Goal: Information Seeking & Learning: Learn about a topic

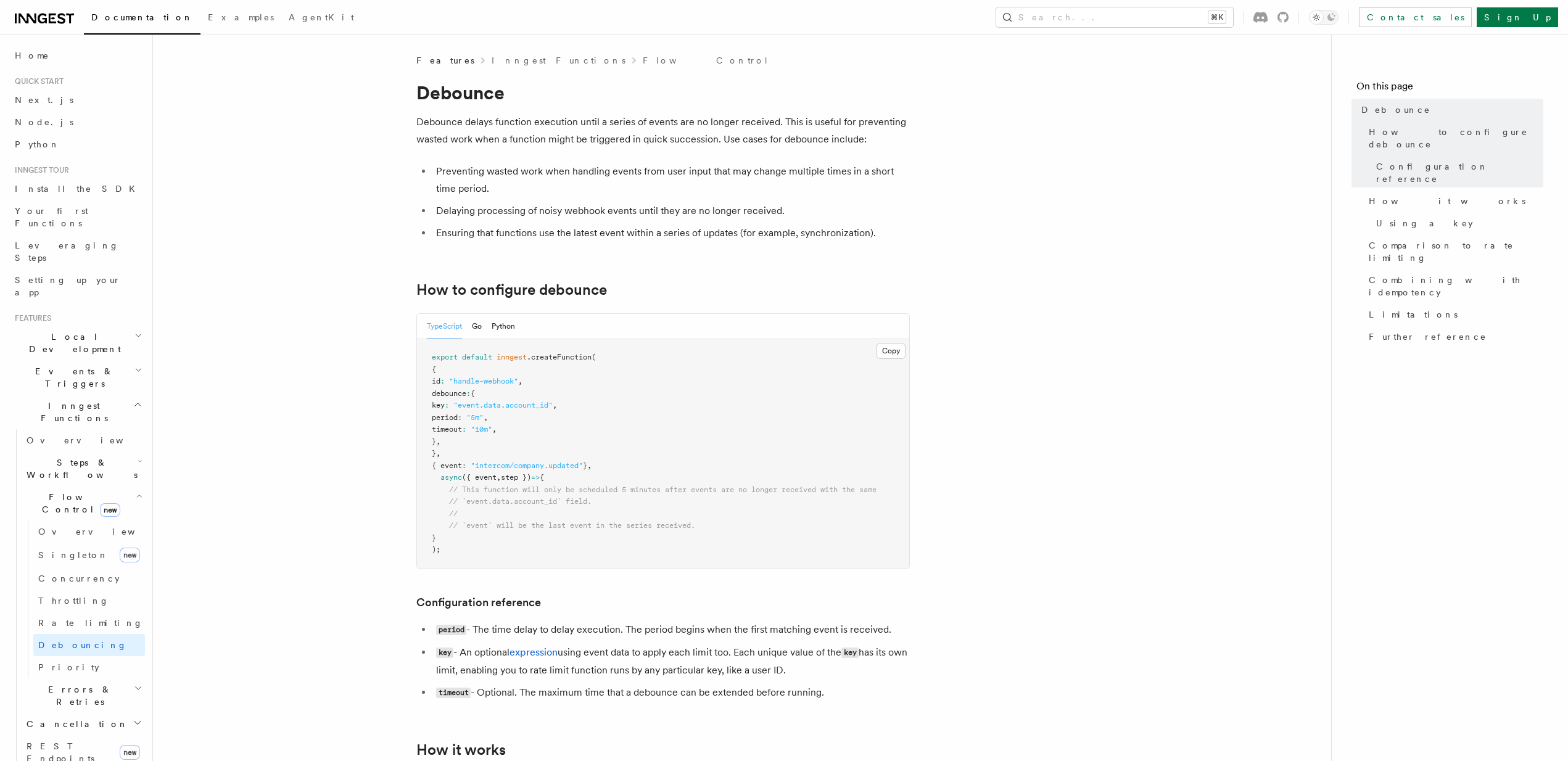
click at [458, 417] on span "period" at bounding box center [444, 417] width 26 height 9
click at [462, 429] on span "timeout" at bounding box center [446, 429] width 30 height 9
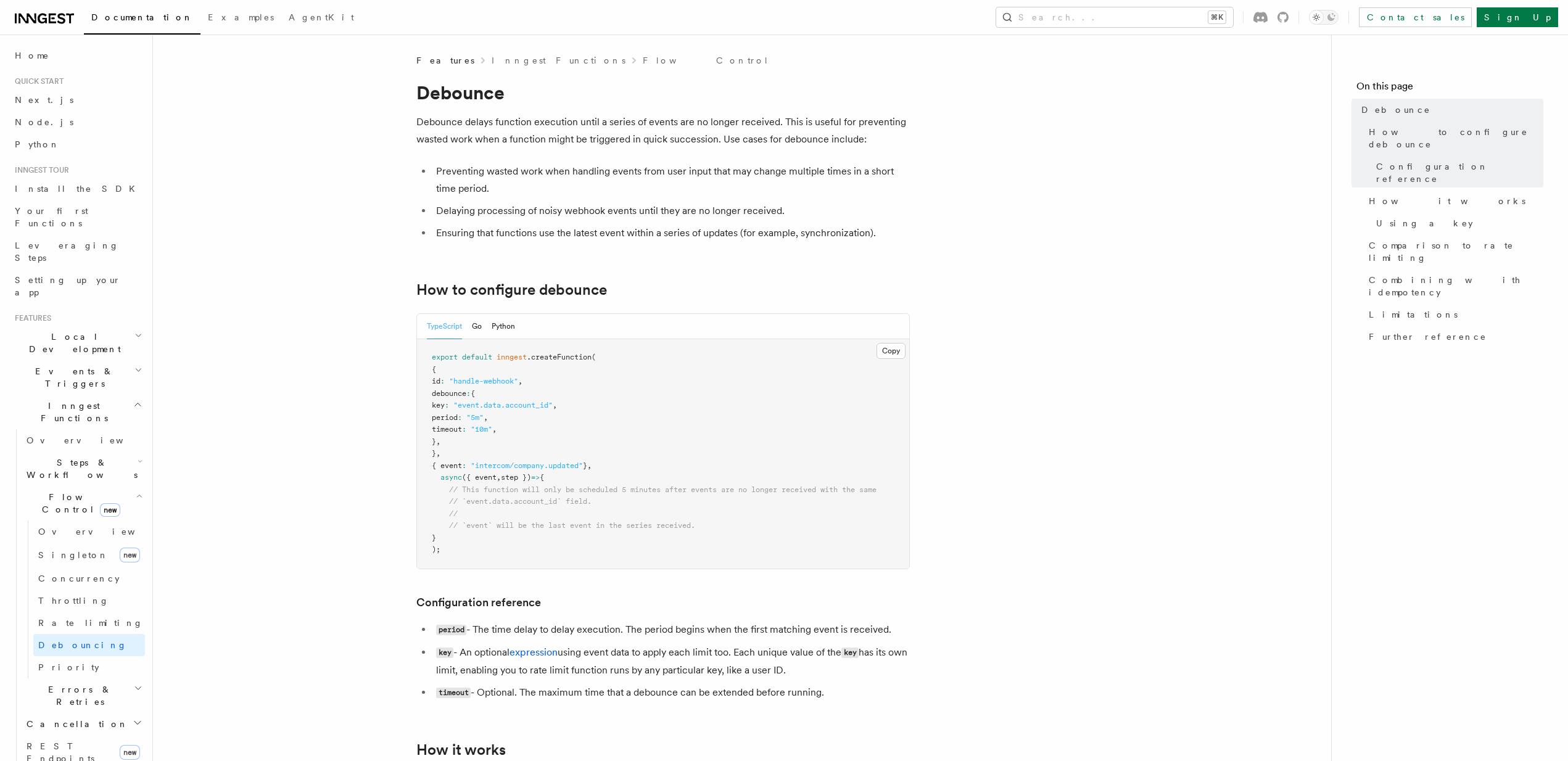
click at [458, 415] on span "period" at bounding box center [444, 417] width 26 height 9
click at [462, 428] on span "timeout" at bounding box center [446, 429] width 30 height 9
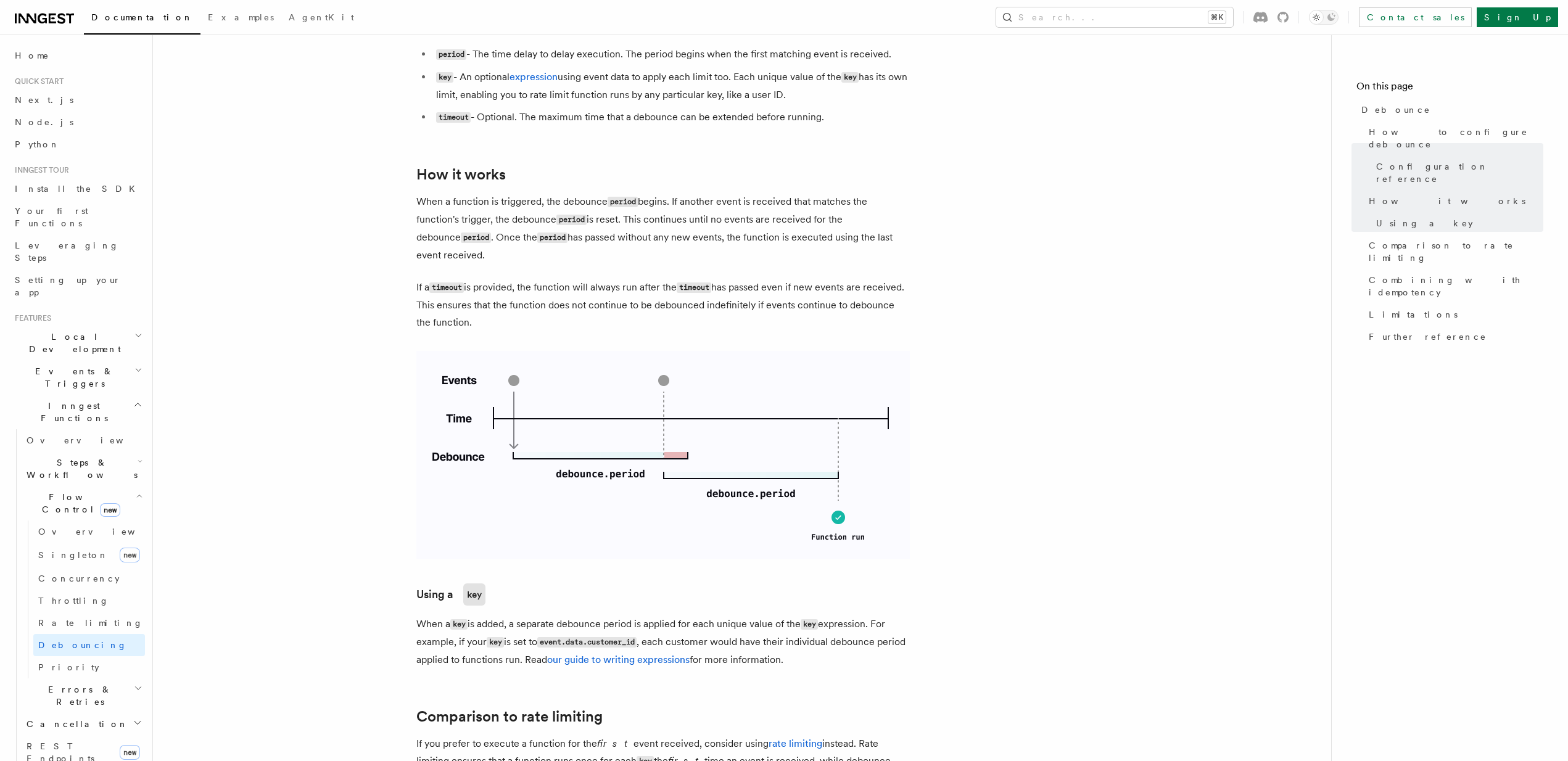
scroll to position [777, 0]
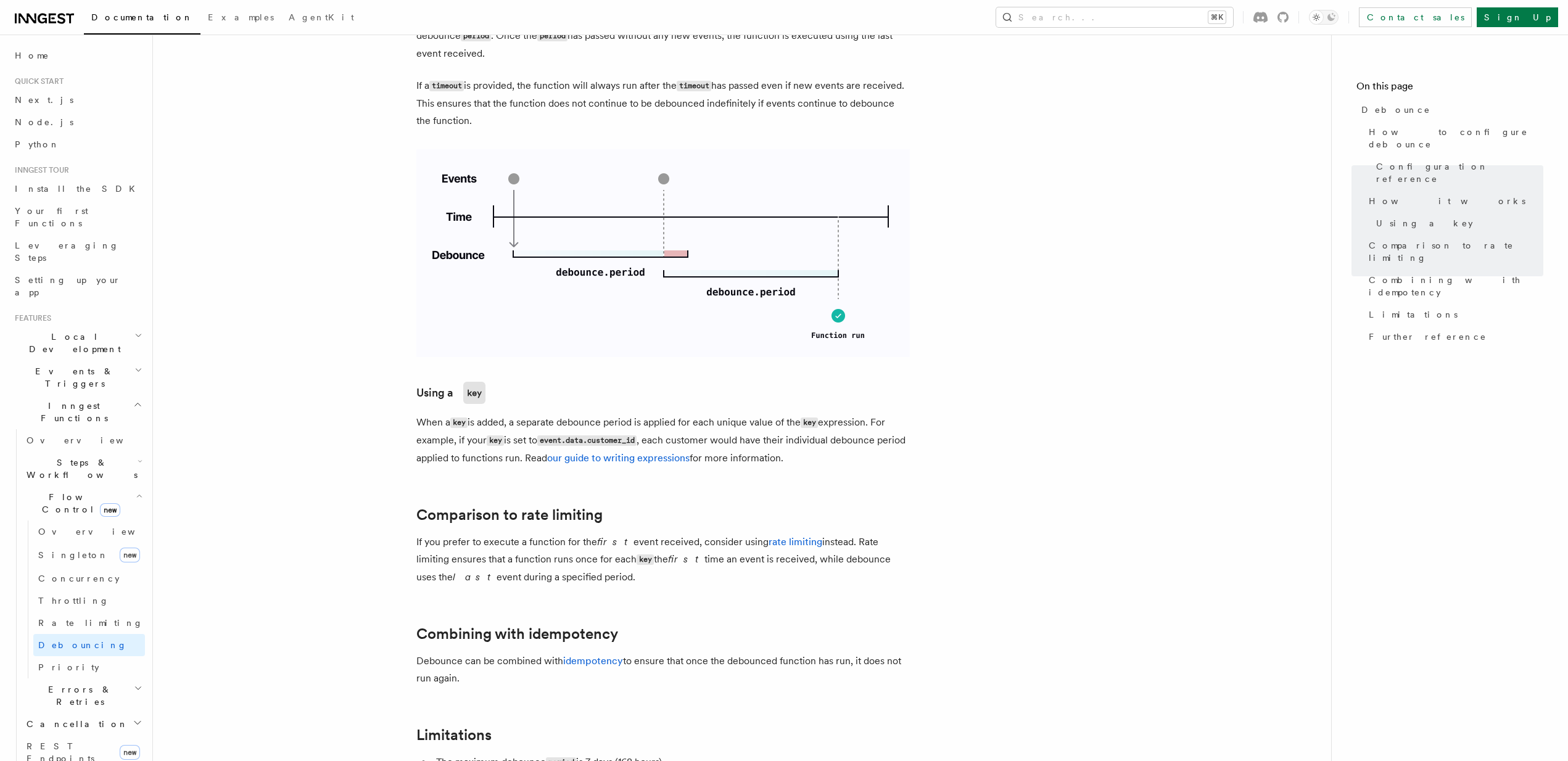
click at [685, 426] on p "When a key is added, a separate debounce period is applied for each unique valu…" at bounding box center [663, 440] width 493 height 53
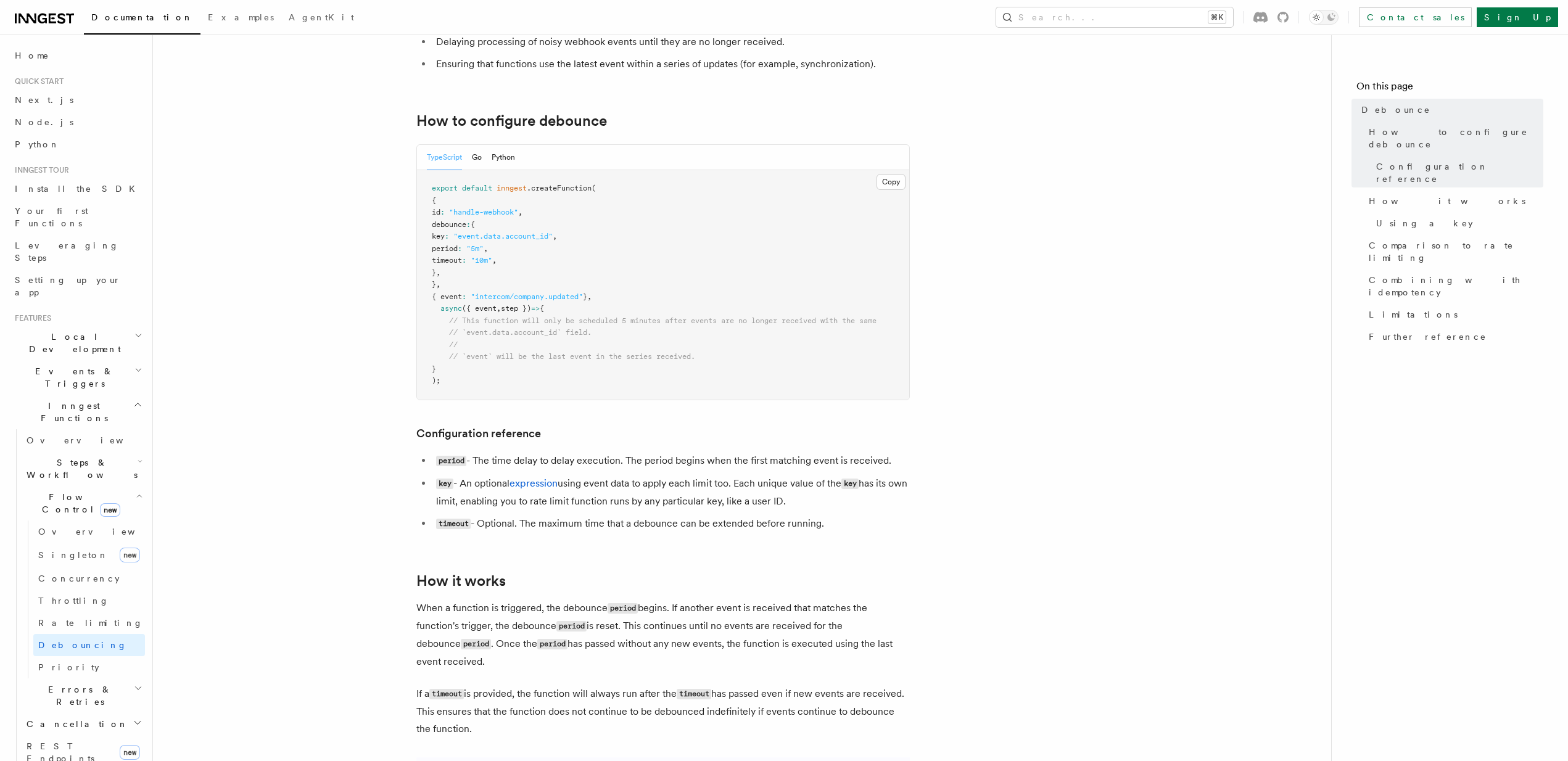
scroll to position [13, 0]
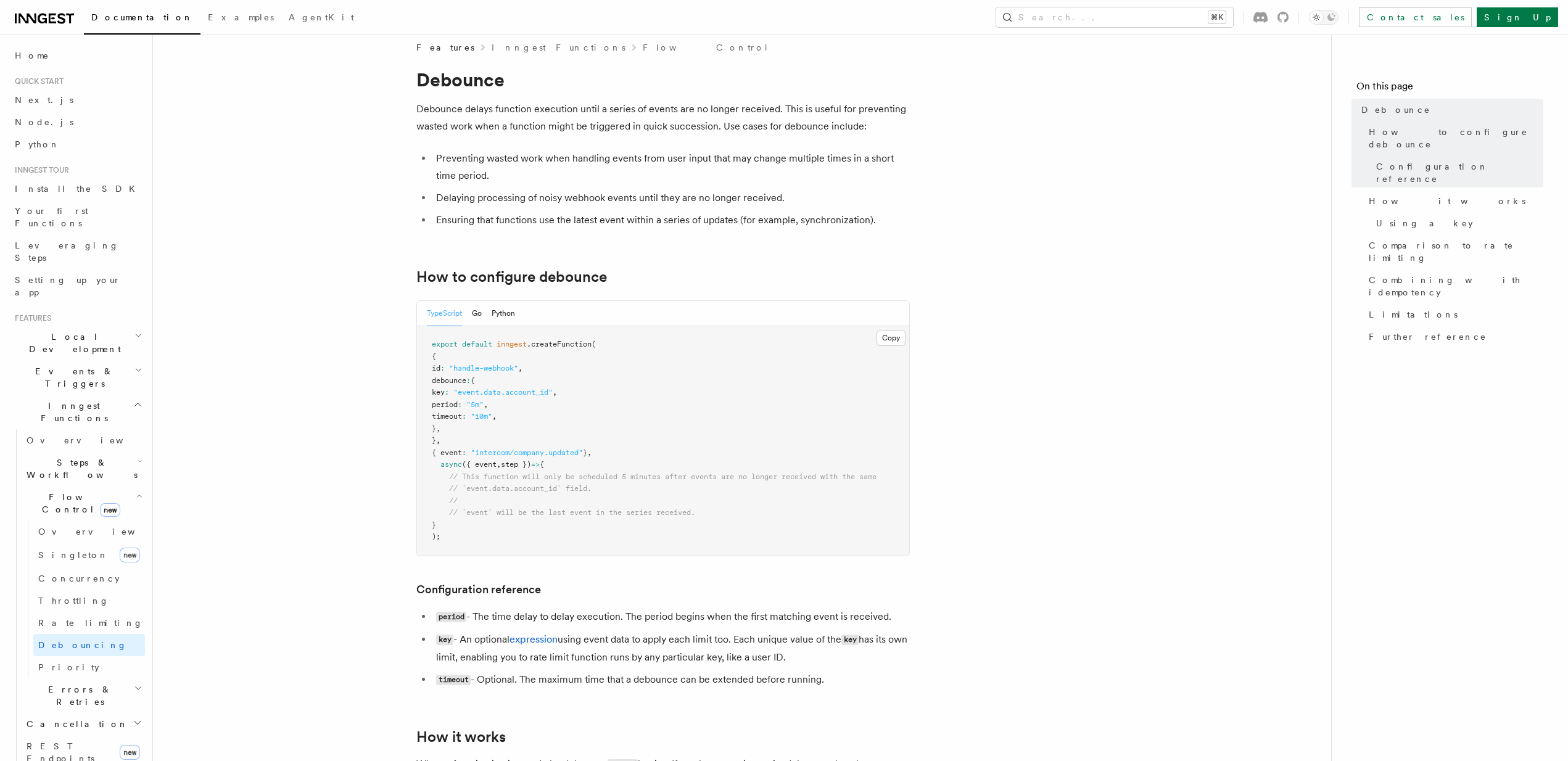
click at [486, 488] on span "// `event.data.account_id` field." at bounding box center [520, 489] width 143 height 9
drag, startPoint x: 563, startPoint y: 489, endPoint x: 467, endPoint y: 492, distance: 96.0
click at [467, 492] on pre "export default inngest .createFunction ( { id : "handle-webhook" , debounce : {…" at bounding box center [663, 441] width 492 height 229
copy span "event.data.account_id"
click at [83, 589] on link "Throttling" at bounding box center [88, 600] width 111 height 22
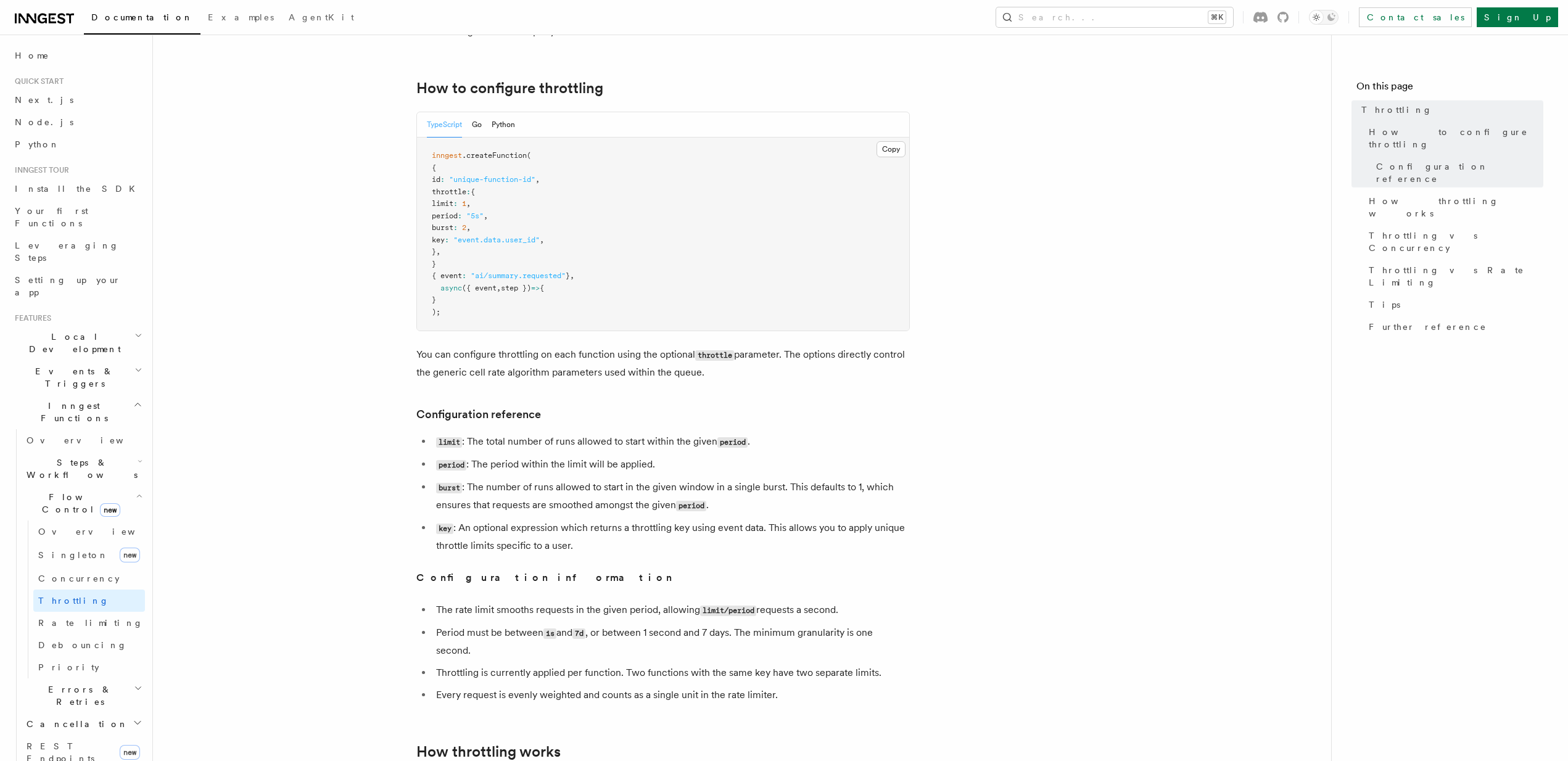
scroll to position [404, 0]
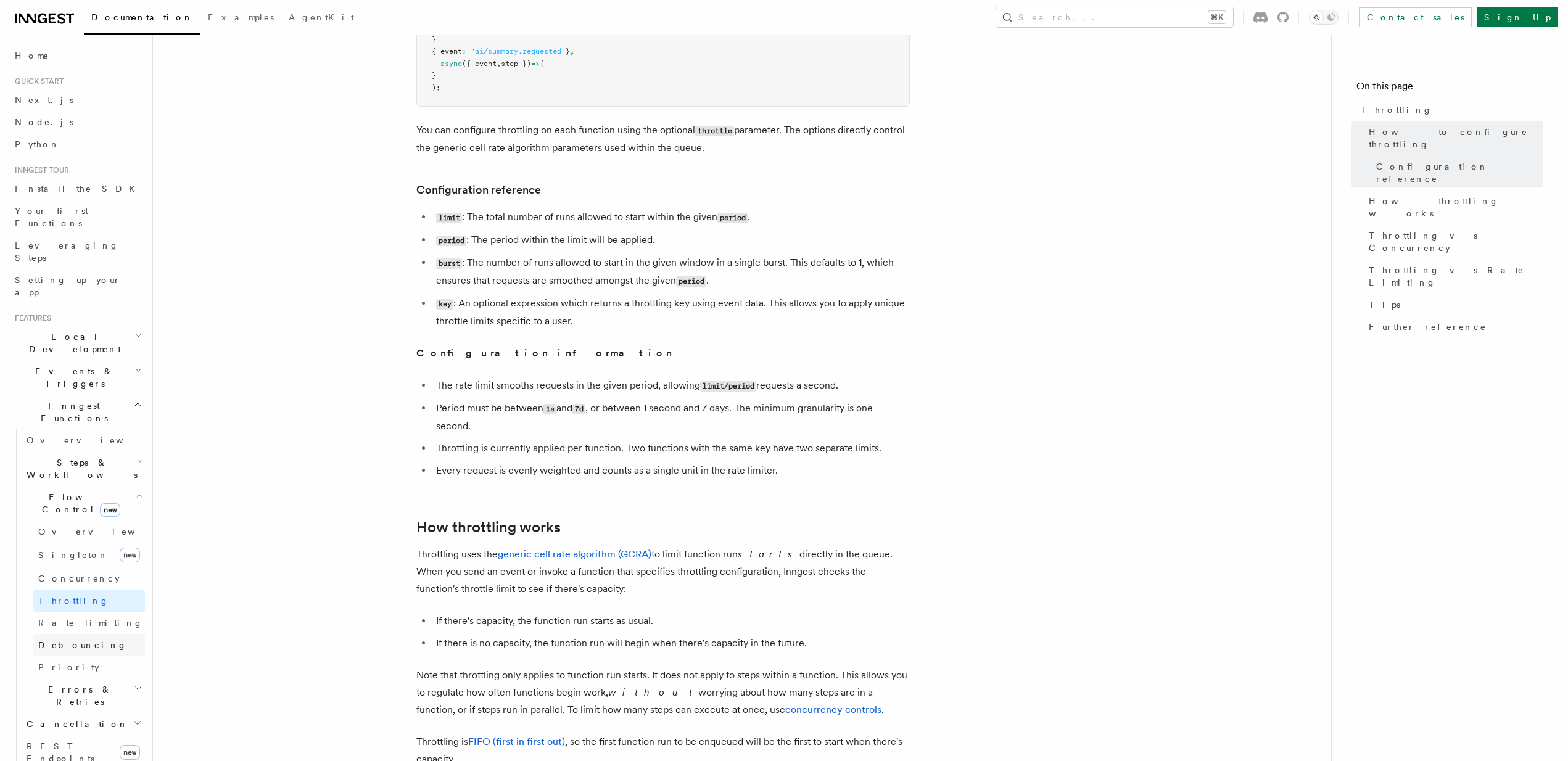
click at [86, 634] on link "Debouncing" at bounding box center [88, 645] width 111 height 22
